Goal: Transaction & Acquisition: Purchase product/service

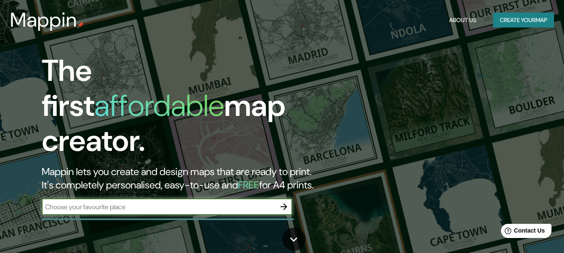
click at [217, 202] on input "text" at bounding box center [159, 207] width 234 height 10
click at [272, 202] on input "text" at bounding box center [159, 207] width 234 height 10
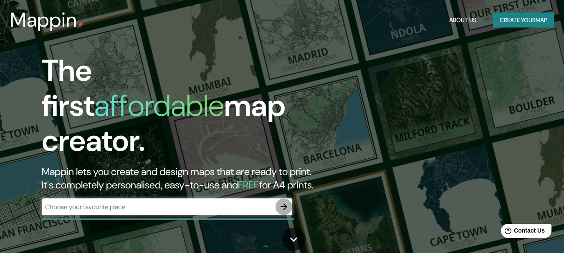
click at [277, 199] on button "button" at bounding box center [283, 207] width 17 height 17
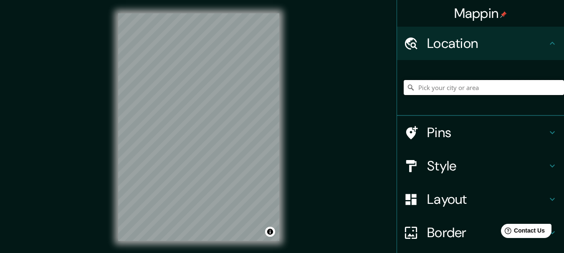
click at [516, 93] on input "Pick your city or area" at bounding box center [483, 87] width 160 height 15
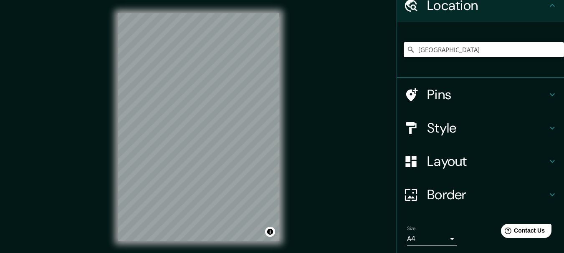
scroll to position [83, 0]
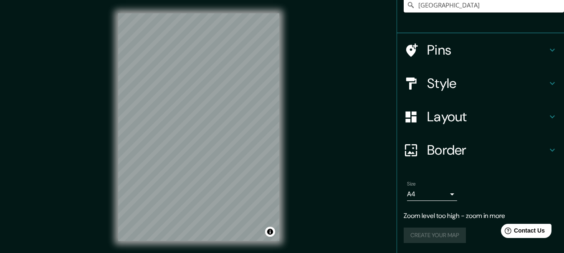
type input "[GEOGRAPHIC_DATA]"
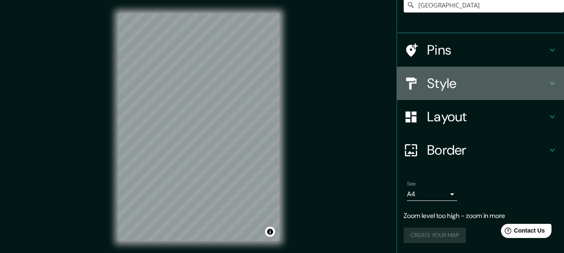
click at [453, 89] on h4 "Style" at bounding box center [487, 83] width 120 height 17
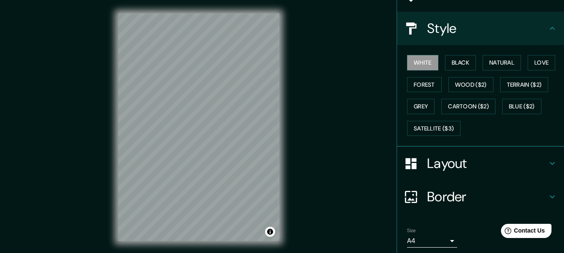
click at [446, 30] on h4 "Style" at bounding box center [487, 28] width 120 height 17
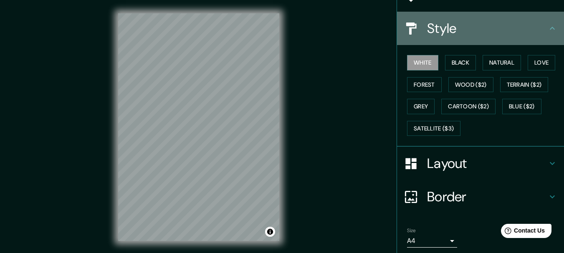
click at [557, 30] on div "Style" at bounding box center [480, 28] width 167 height 33
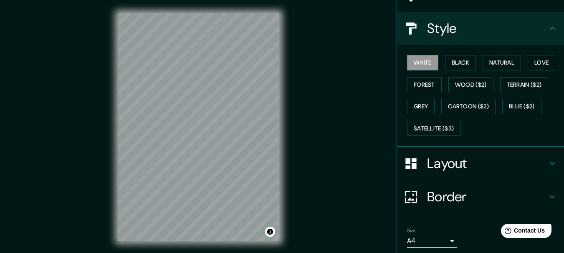
click at [531, 149] on div "Layout" at bounding box center [480, 163] width 167 height 33
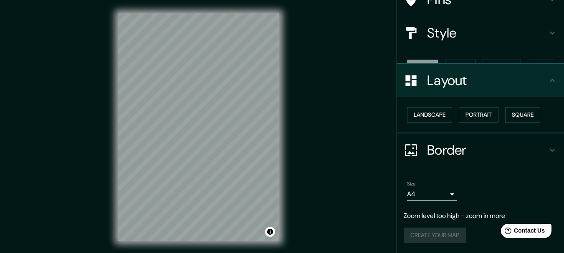
scroll to position [63, 0]
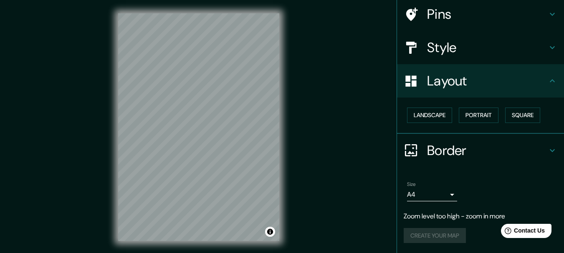
click at [551, 84] on div "Layout" at bounding box center [480, 80] width 167 height 33
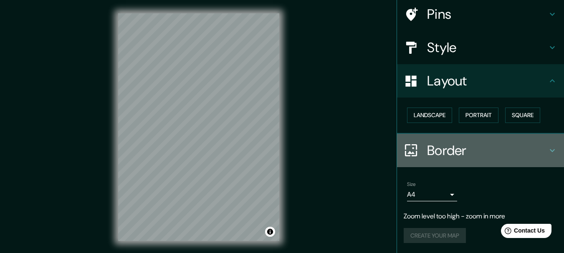
click at [538, 155] on h4 "Border" at bounding box center [487, 150] width 120 height 17
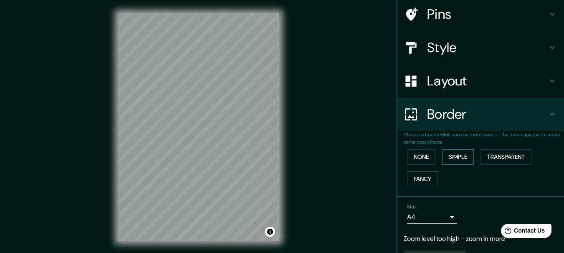
click at [451, 159] on button "Simple" at bounding box center [458, 156] width 32 height 15
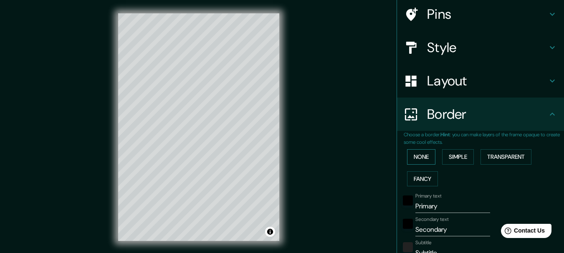
click at [427, 161] on button "None" at bounding box center [421, 156] width 28 height 15
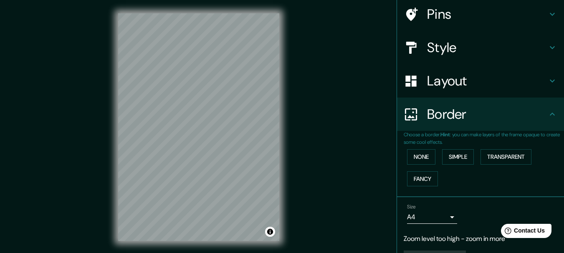
click at [547, 110] on icon at bounding box center [552, 114] width 10 height 10
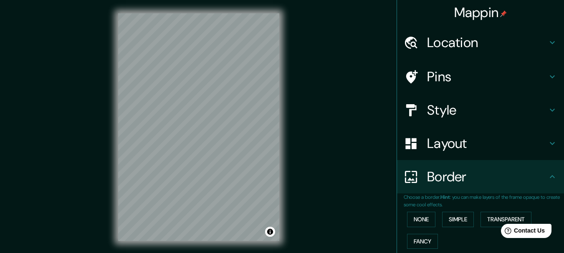
scroll to position [0, 0]
